Goal: Entertainment & Leisure: Consume media (video, audio)

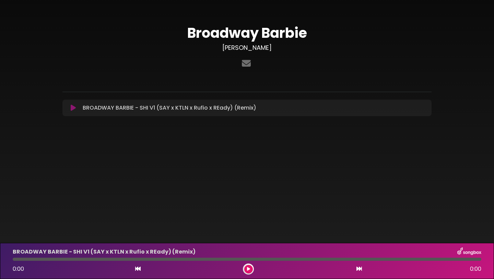
click at [72, 107] on icon at bounding box center [73, 107] width 5 height 7
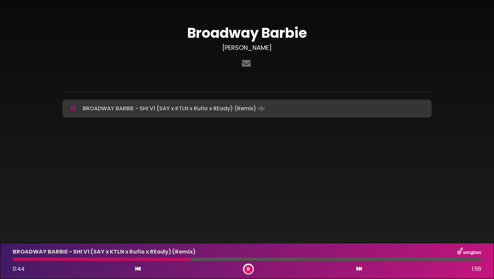
click at [246, 269] on button at bounding box center [248, 269] width 9 height 9
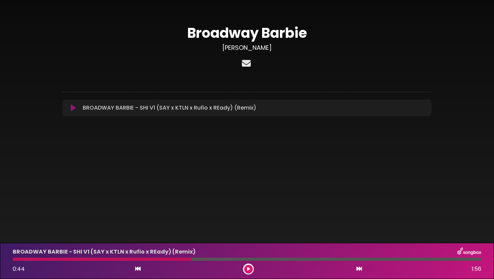
click at [244, 66] on icon at bounding box center [247, 63] width 12 height 9
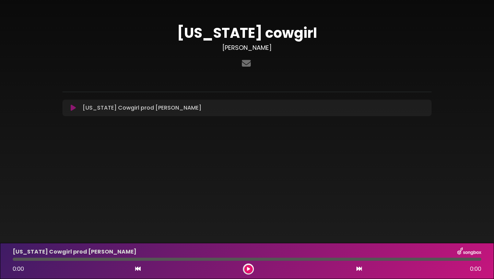
click at [69, 107] on button at bounding box center [73, 107] width 13 height 7
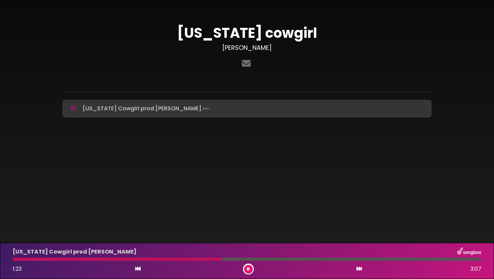
click at [246, 270] on button at bounding box center [248, 269] width 9 height 9
